Goal: Information Seeking & Learning: Check status

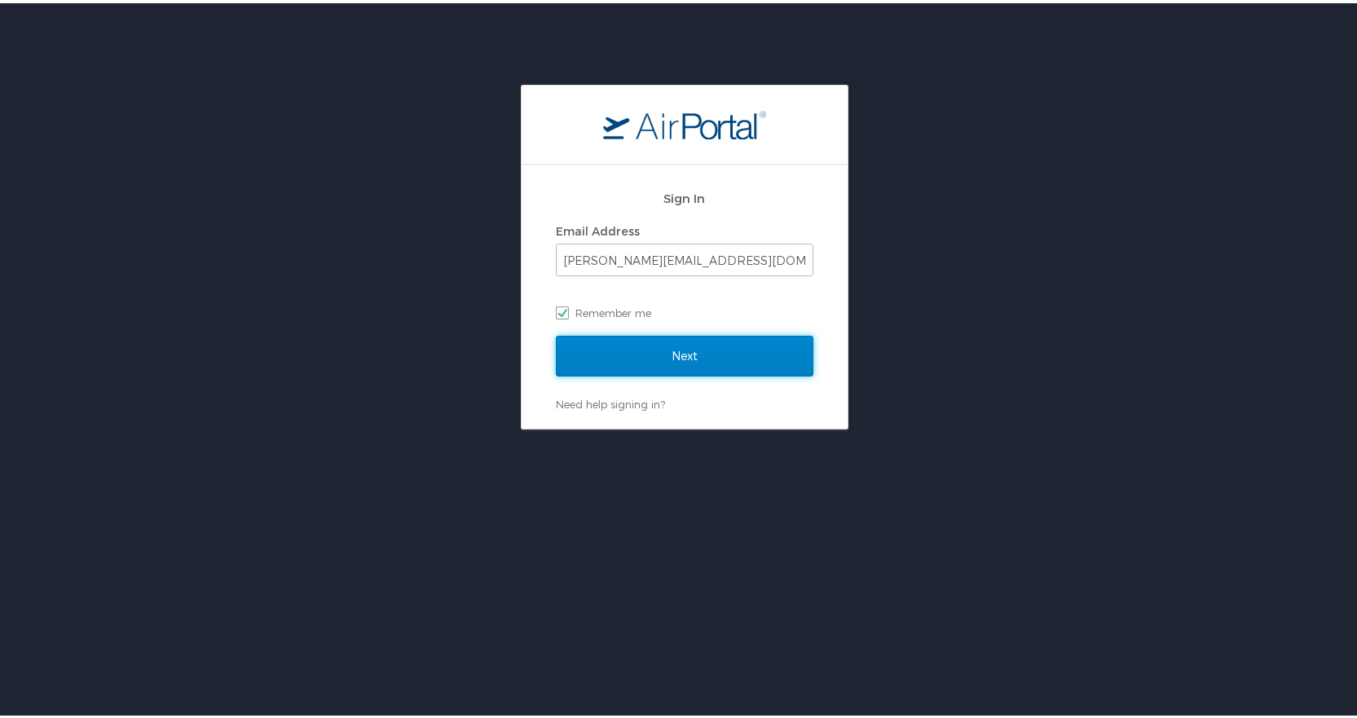
click at [637, 350] on input "Next" at bounding box center [685, 352] width 258 height 41
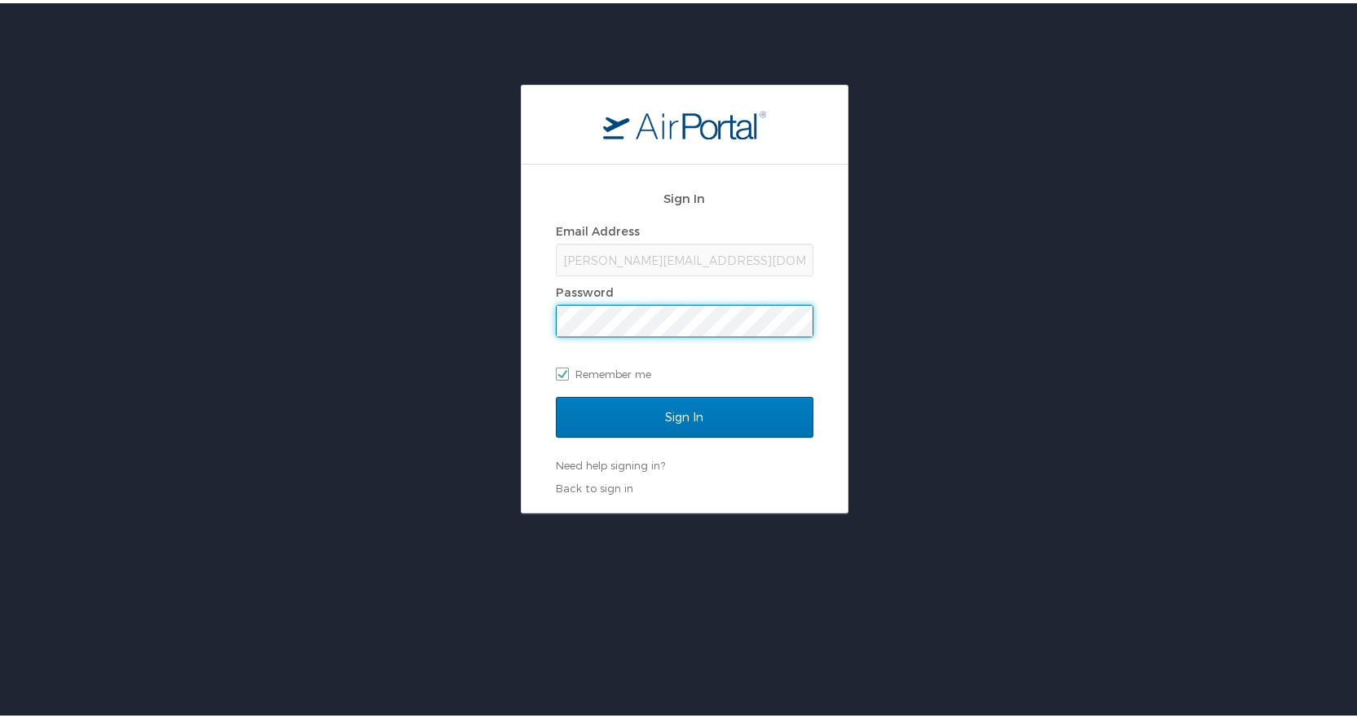
click at [556, 394] on input "Sign In" at bounding box center [685, 414] width 258 height 41
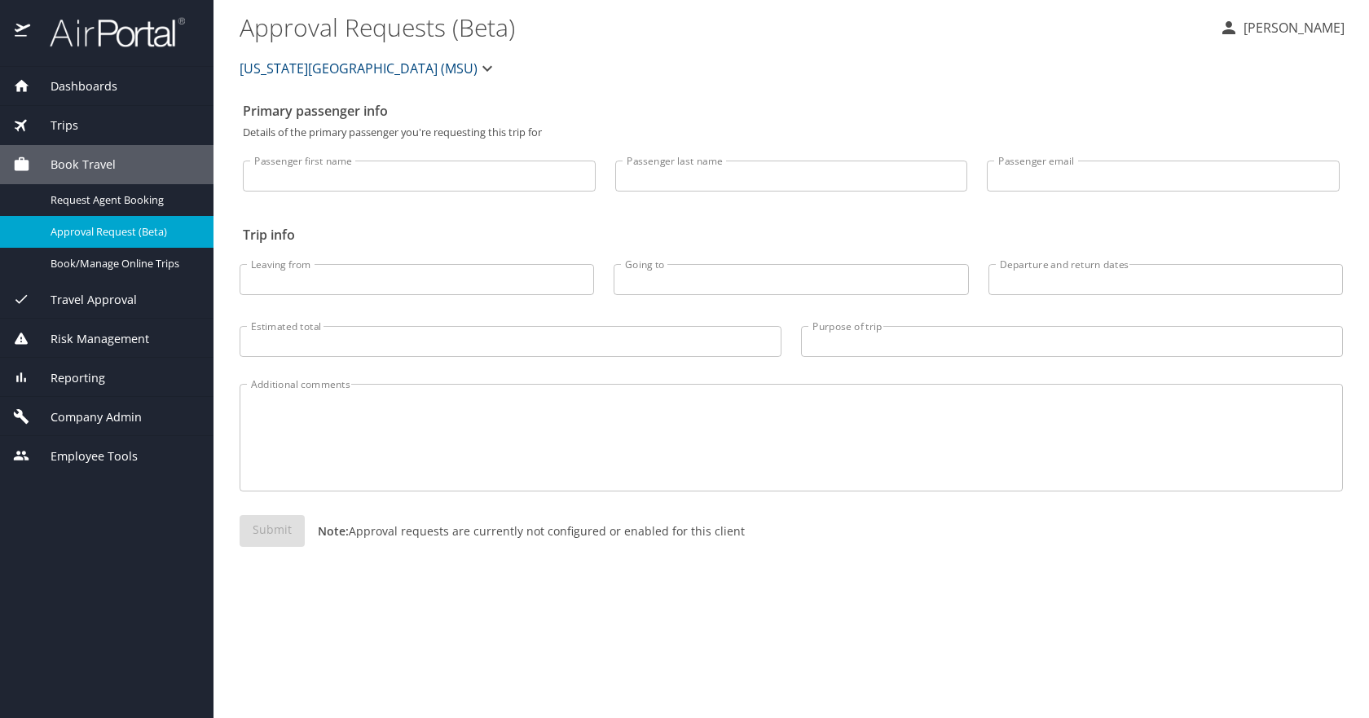
click at [87, 88] on span "Dashboards" at bounding box center [73, 86] width 87 height 18
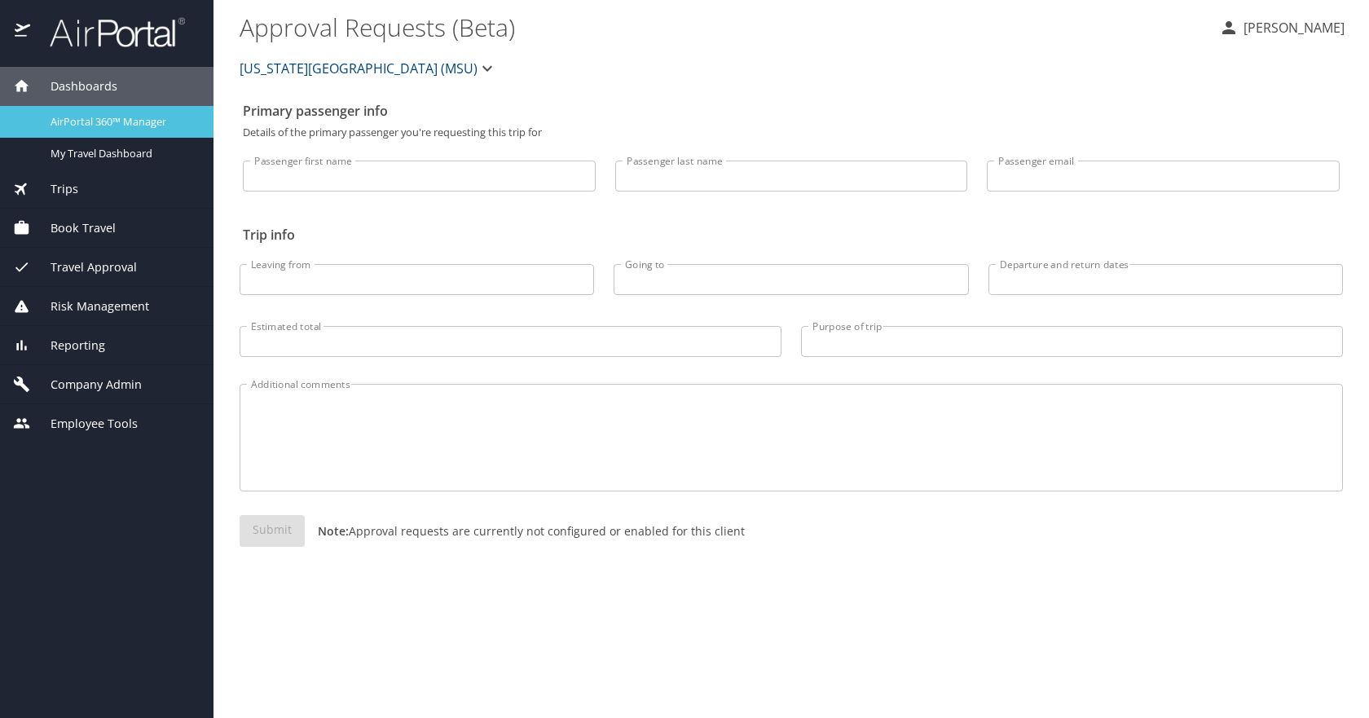
click at [108, 125] on span "AirPortal 360™ Manager" at bounding box center [122, 121] width 143 height 15
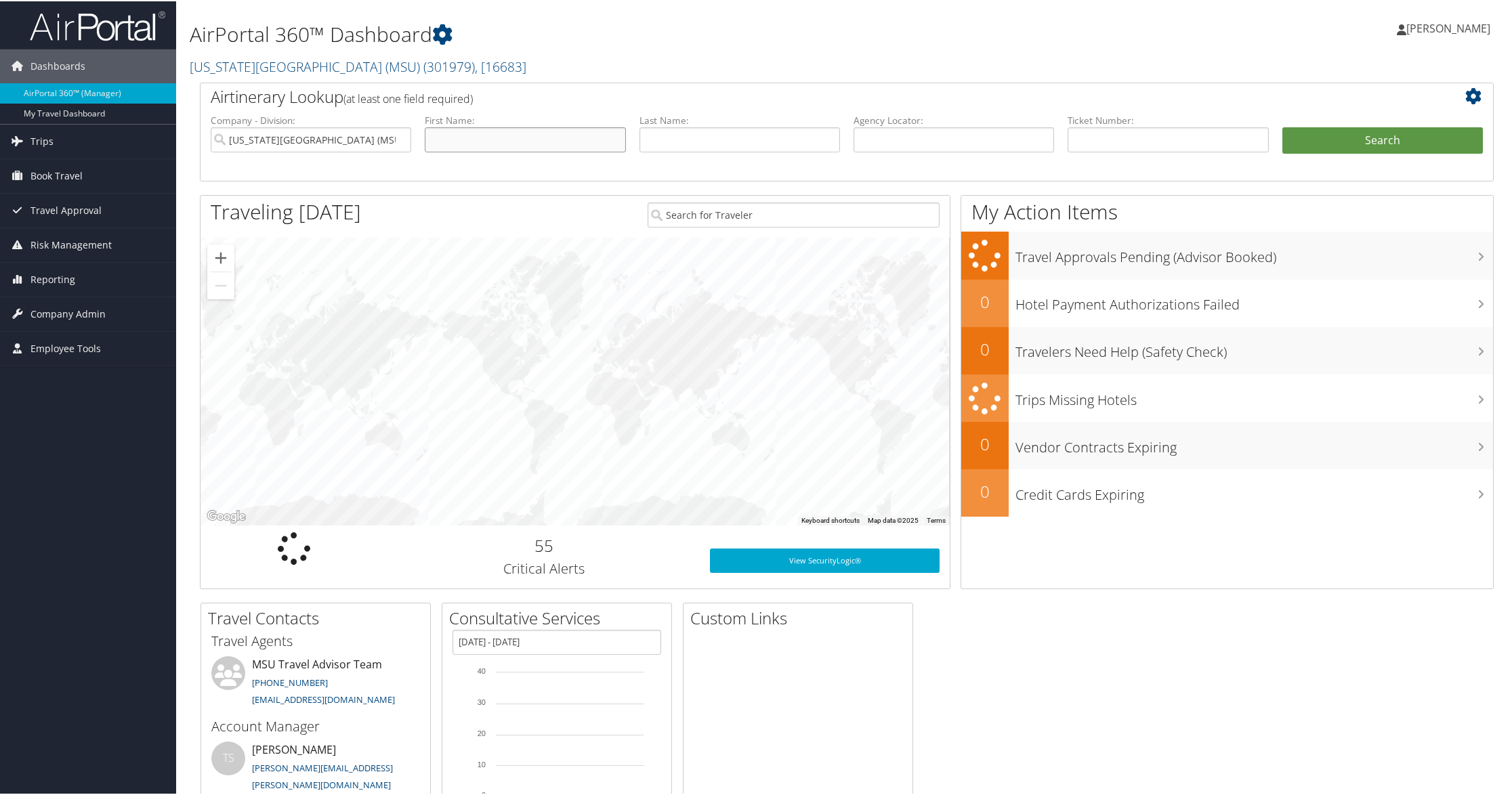
click at [591, 134] on input "text" at bounding box center [525, 139] width 200 height 25
type input "h"
type input "jia"
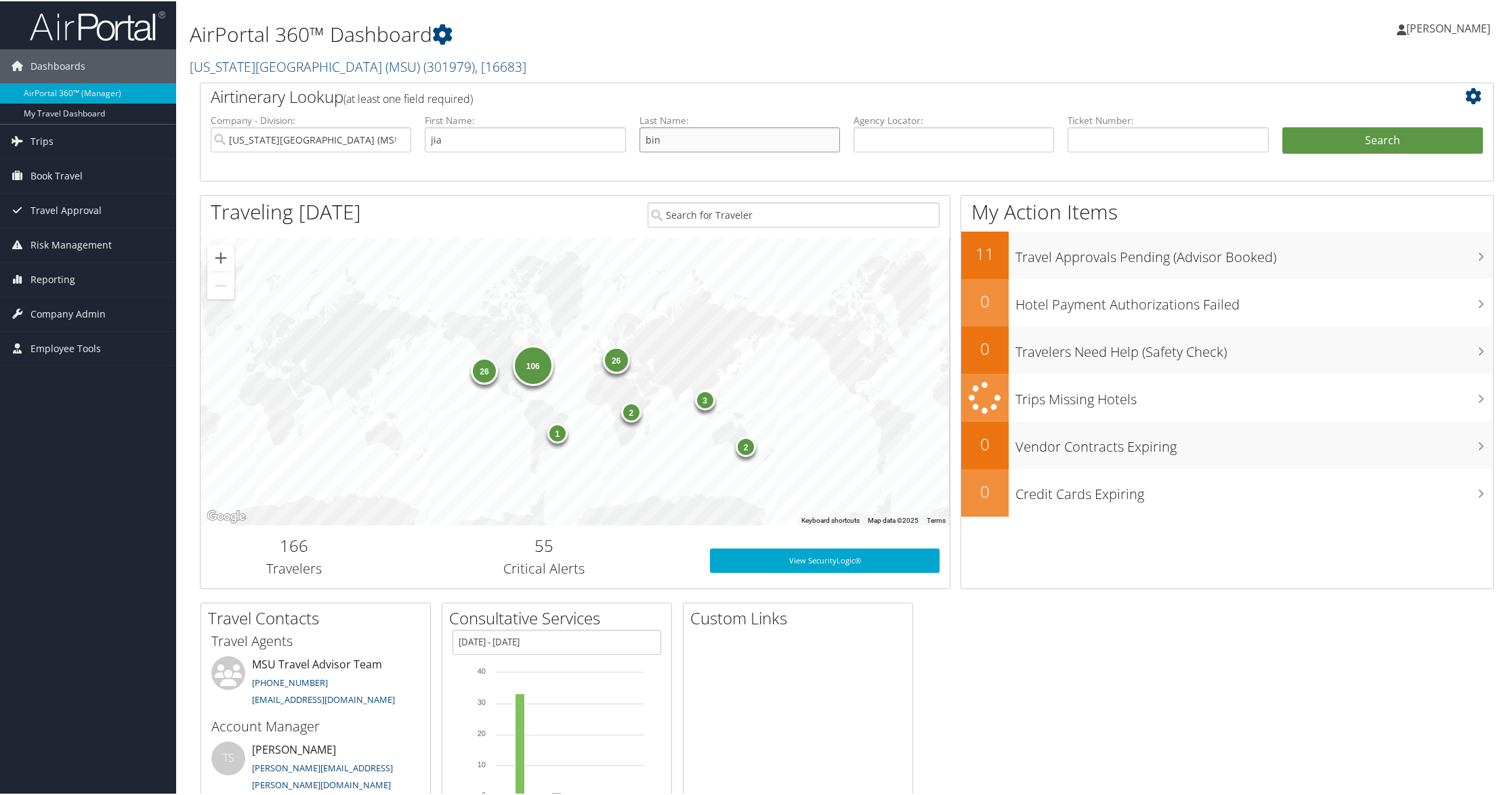
type input "bin"
click at [1283, 126] on button "Search" at bounding box center [1382, 140] width 200 height 27
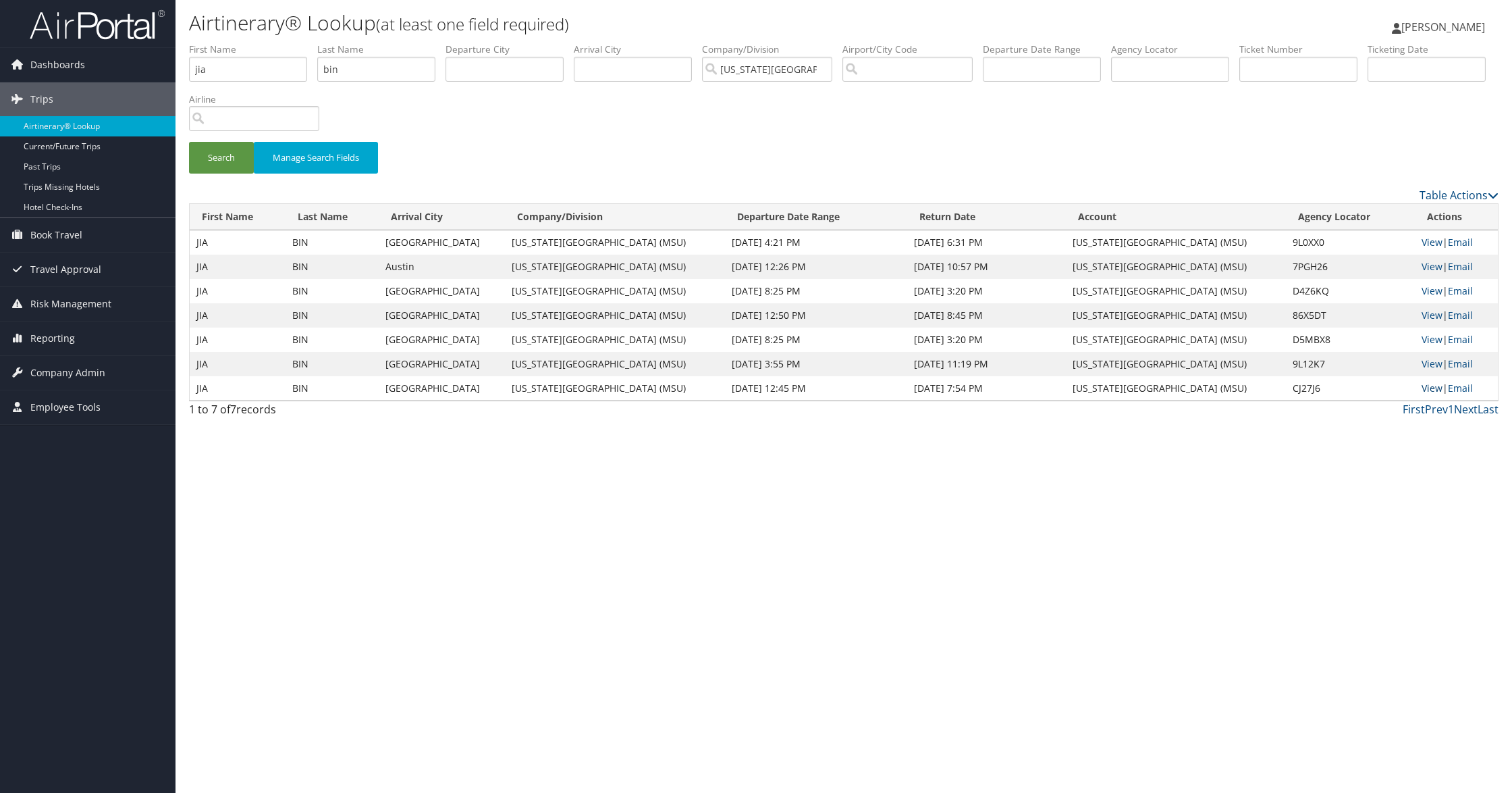
click at [1434, 389] on link "View" at bounding box center [1432, 387] width 21 height 12
click at [1432, 360] on link "View" at bounding box center [1432, 363] width 21 height 12
